Goal: Task Accomplishment & Management: Use online tool/utility

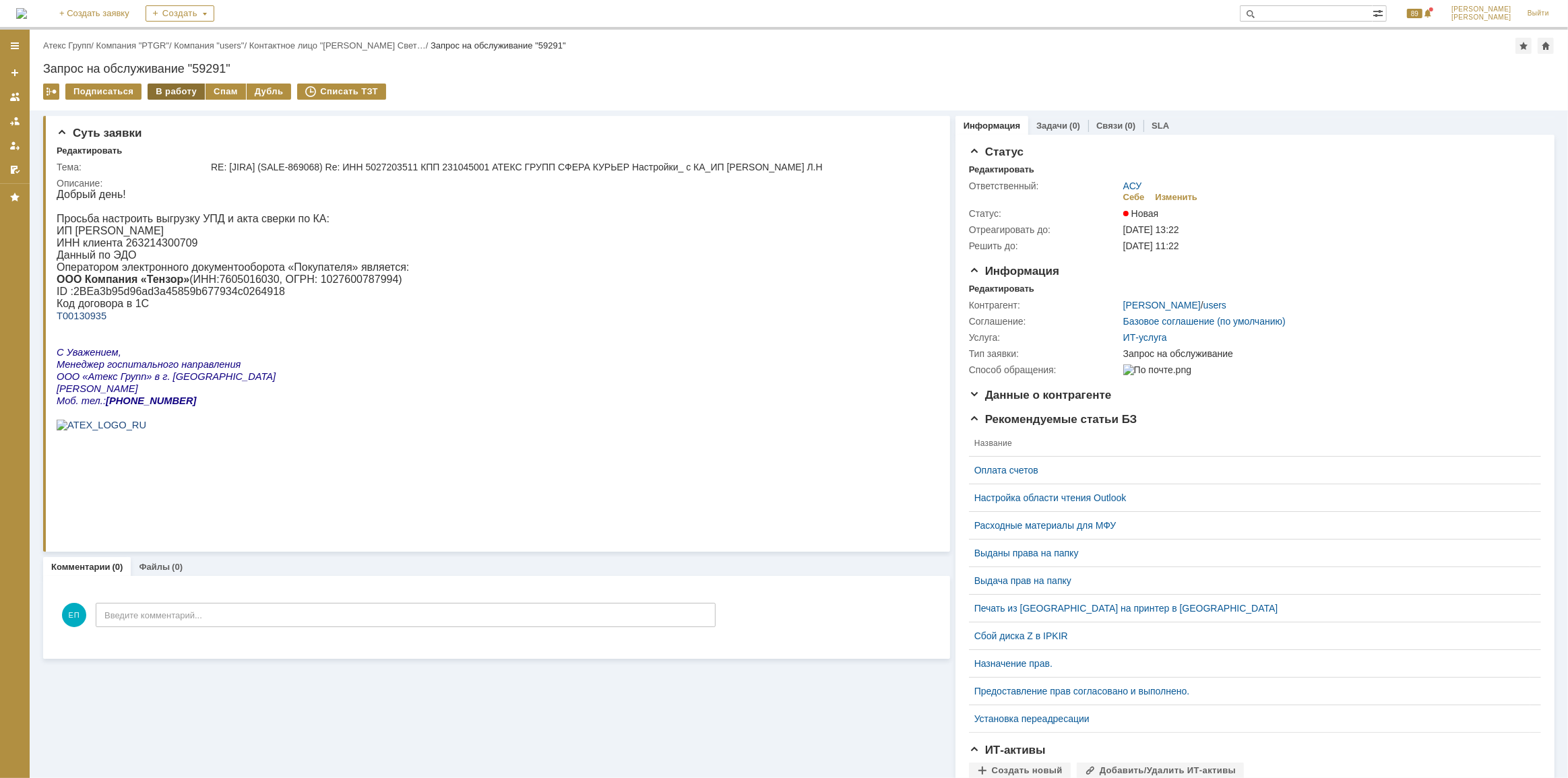
click at [163, 94] on div "В работу" at bounding box center [176, 91] width 57 height 16
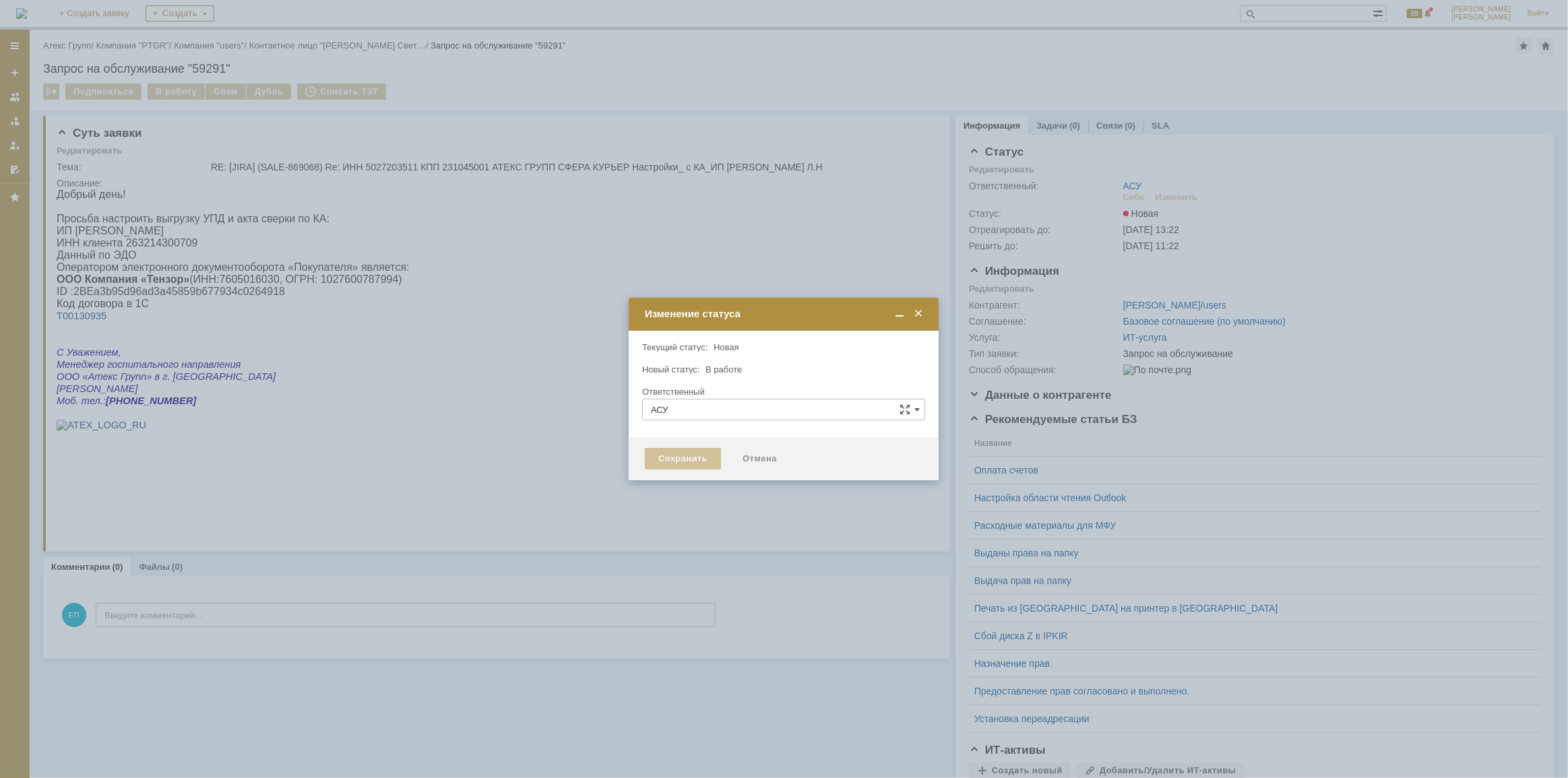
type input "[PERSON_NAME]"
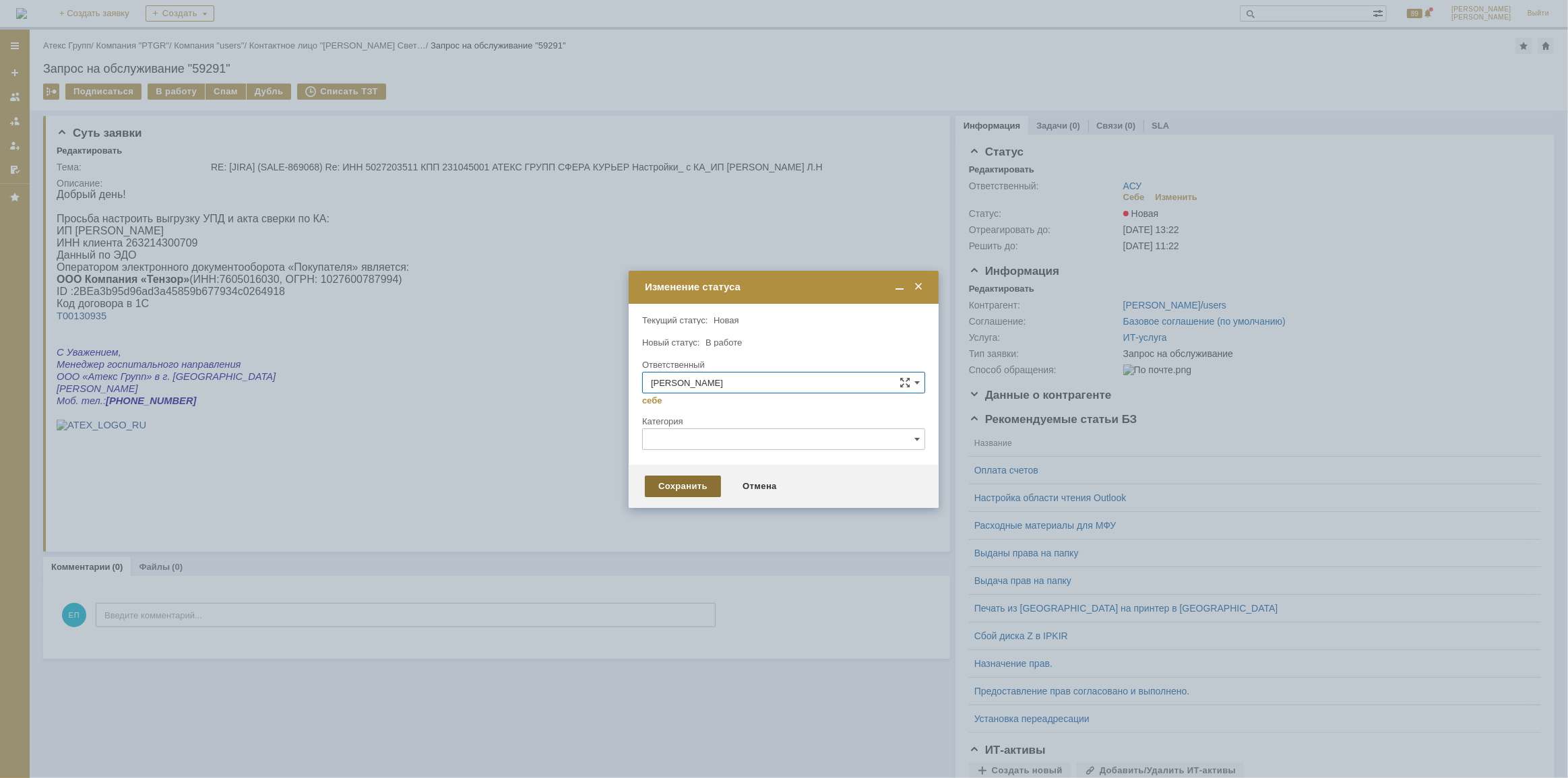
click at [683, 480] on div "Сохранить" at bounding box center [683, 486] width 76 height 22
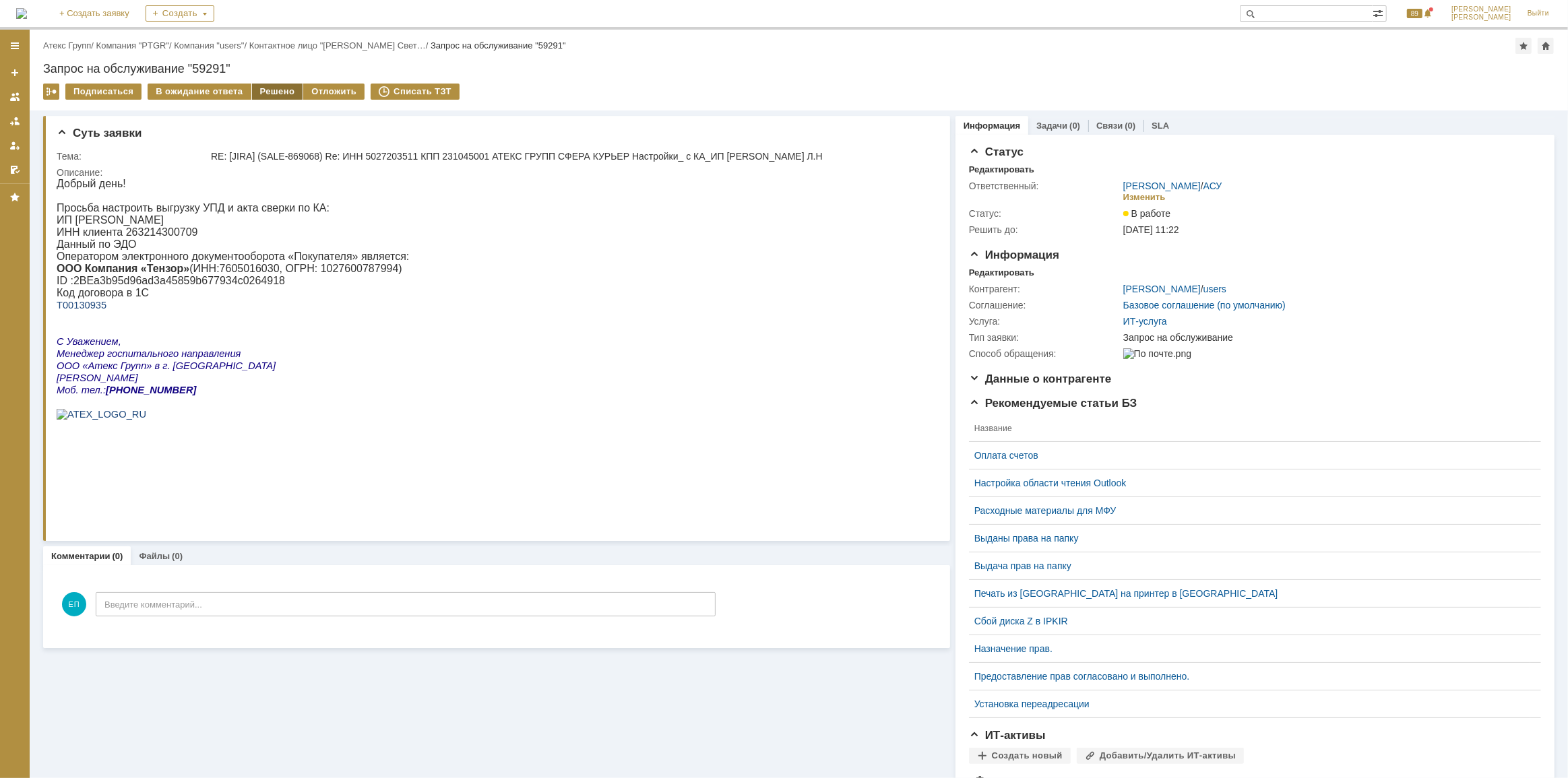
click at [271, 89] on div "Решено" at bounding box center [277, 91] width 51 height 16
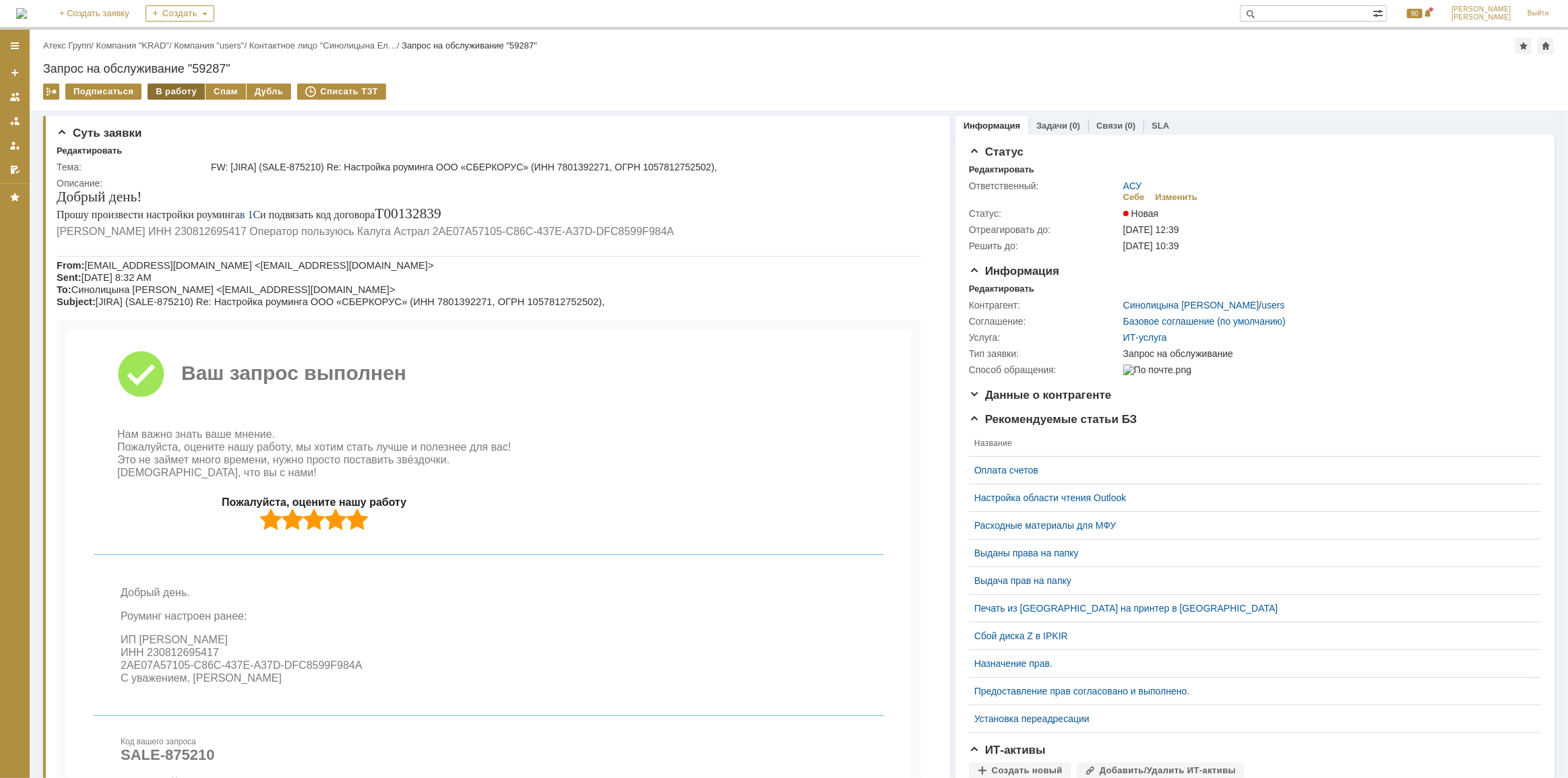
click at [176, 93] on div "В работу" at bounding box center [176, 91] width 57 height 16
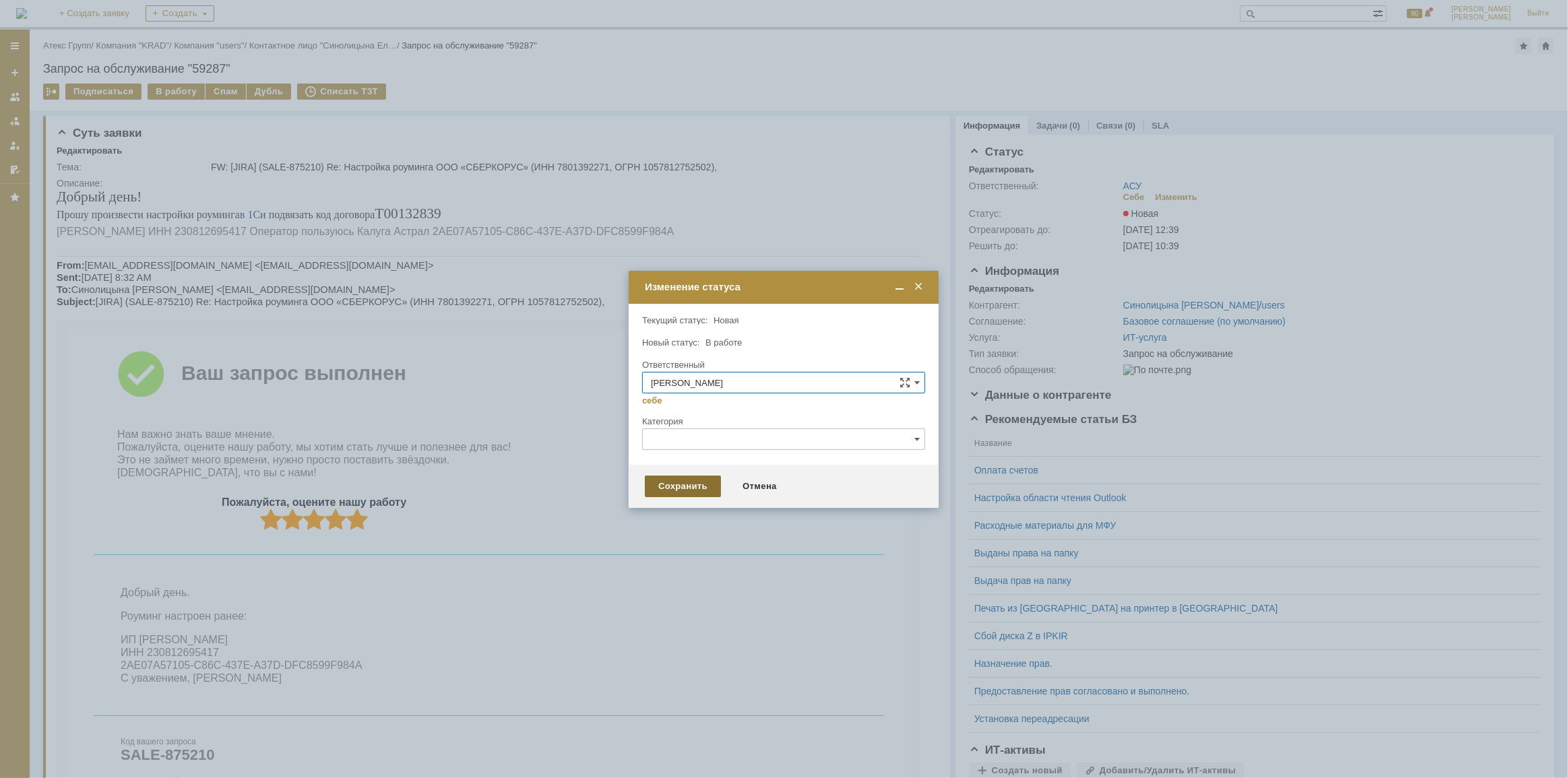
click at [693, 484] on div "Сохранить" at bounding box center [683, 486] width 76 height 22
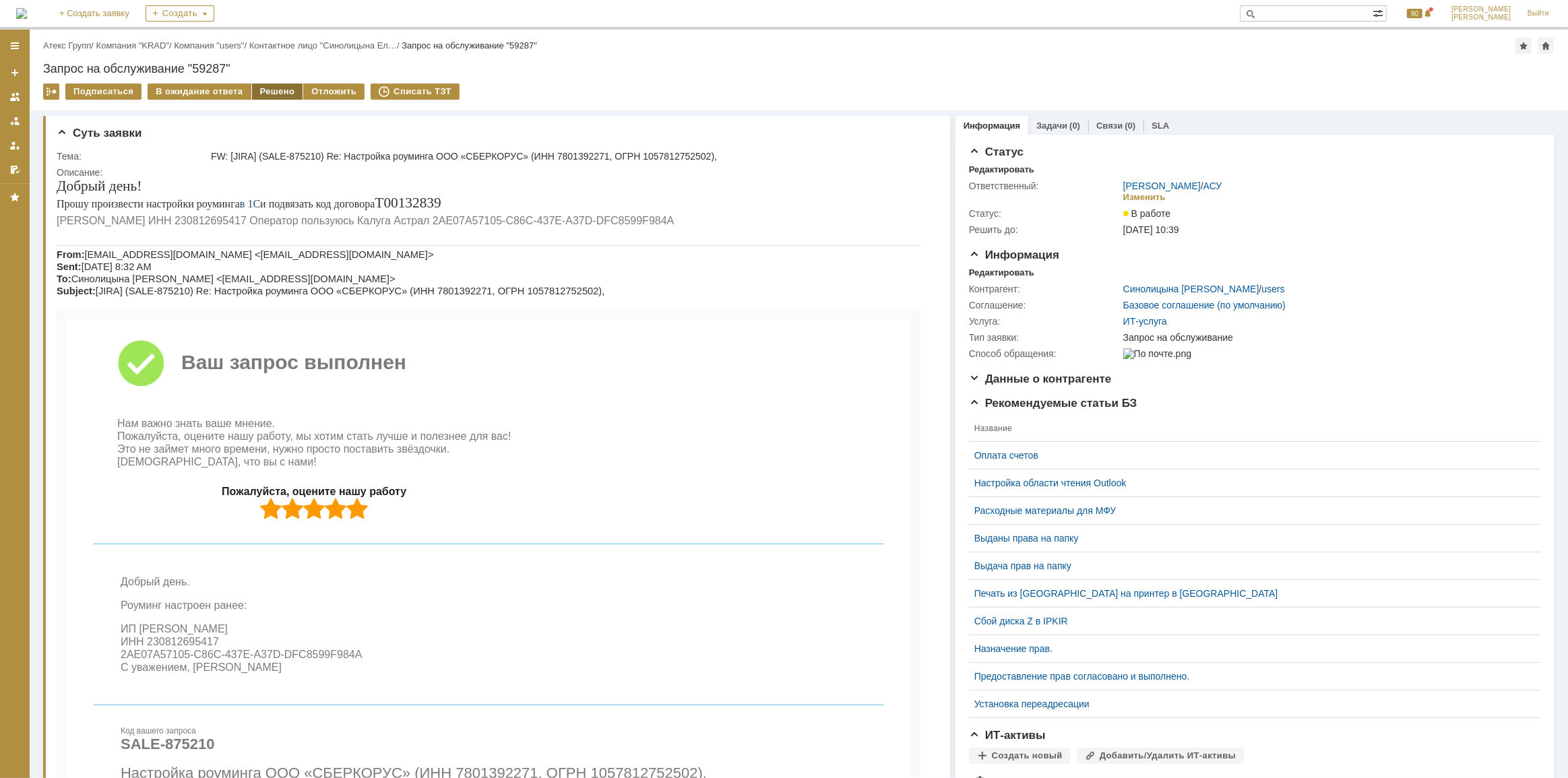
click at [273, 94] on div "Решено" at bounding box center [277, 91] width 51 height 16
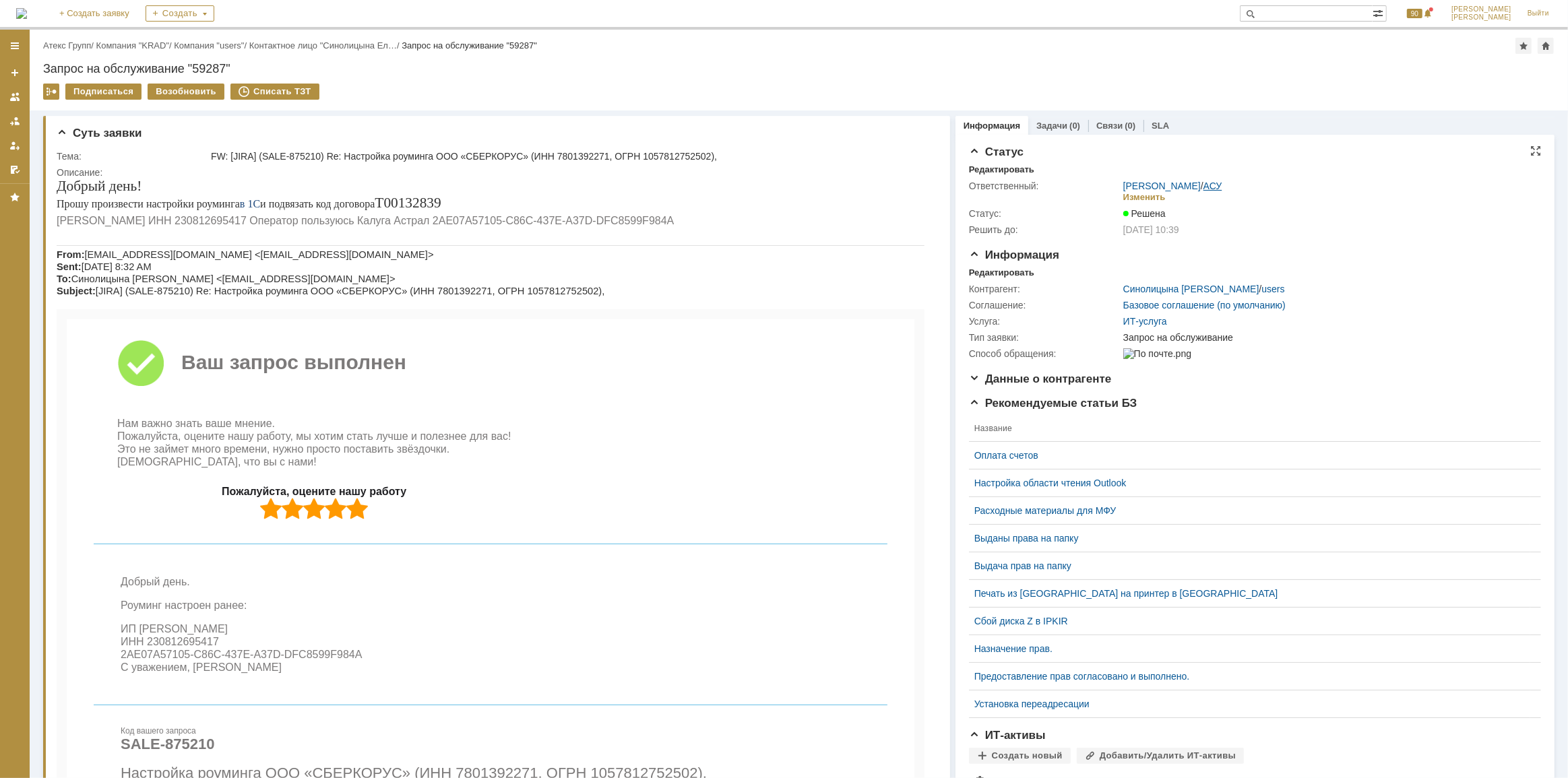
click at [1205, 189] on link "АСУ" at bounding box center [1213, 185] width 19 height 10
